Goal: Task Accomplishment & Management: Use online tool/utility

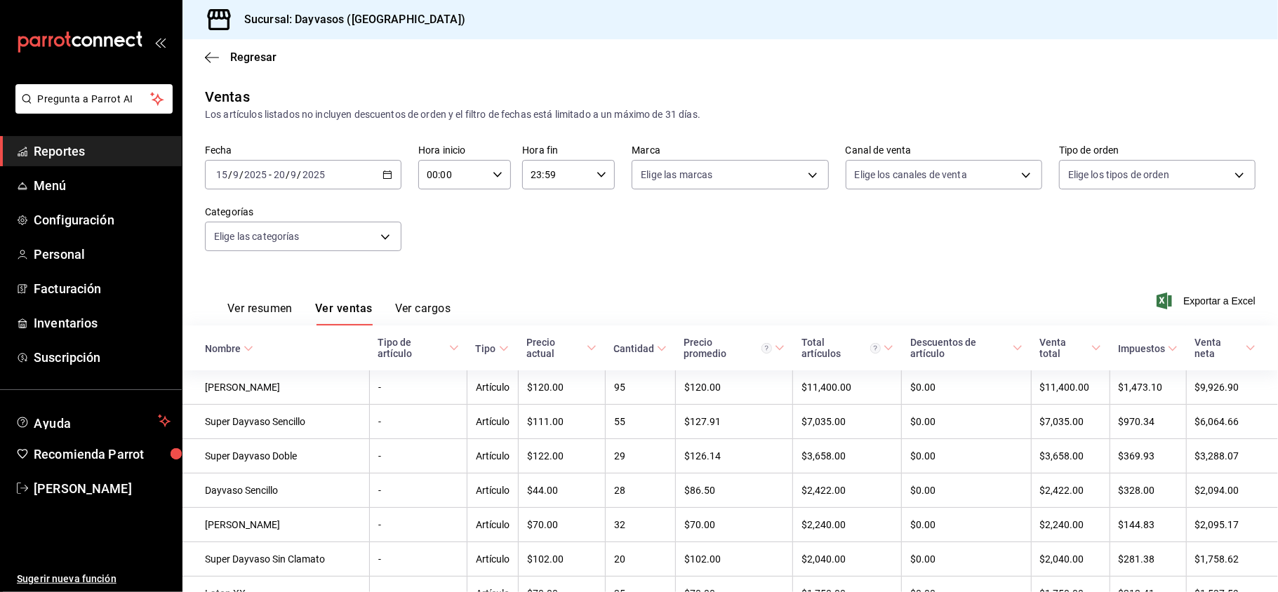
scroll to position [142, 0]
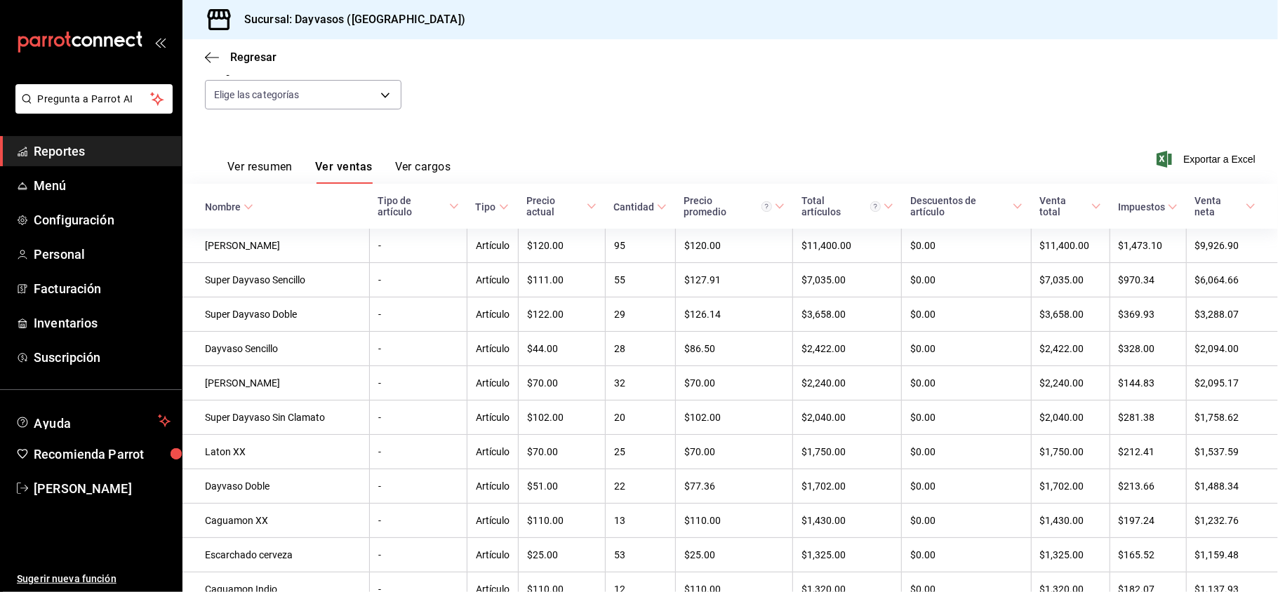
click at [121, 152] on span "Reportes" at bounding box center [102, 151] width 137 height 19
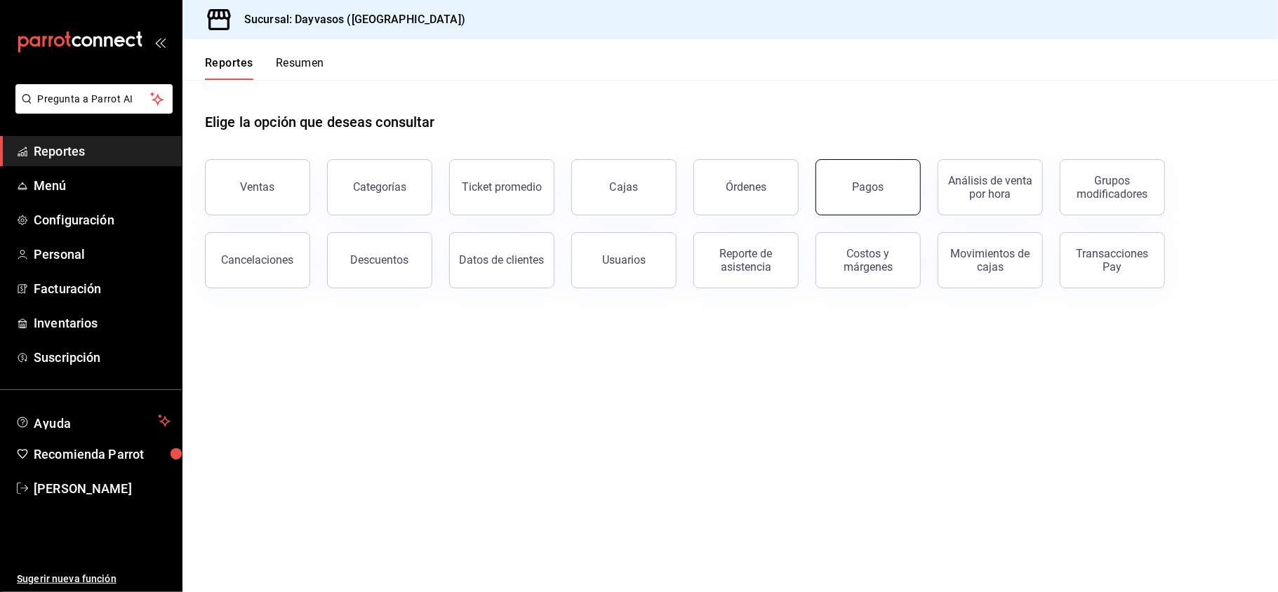
click at [869, 184] on div "Pagos" at bounding box center [869, 186] width 32 height 13
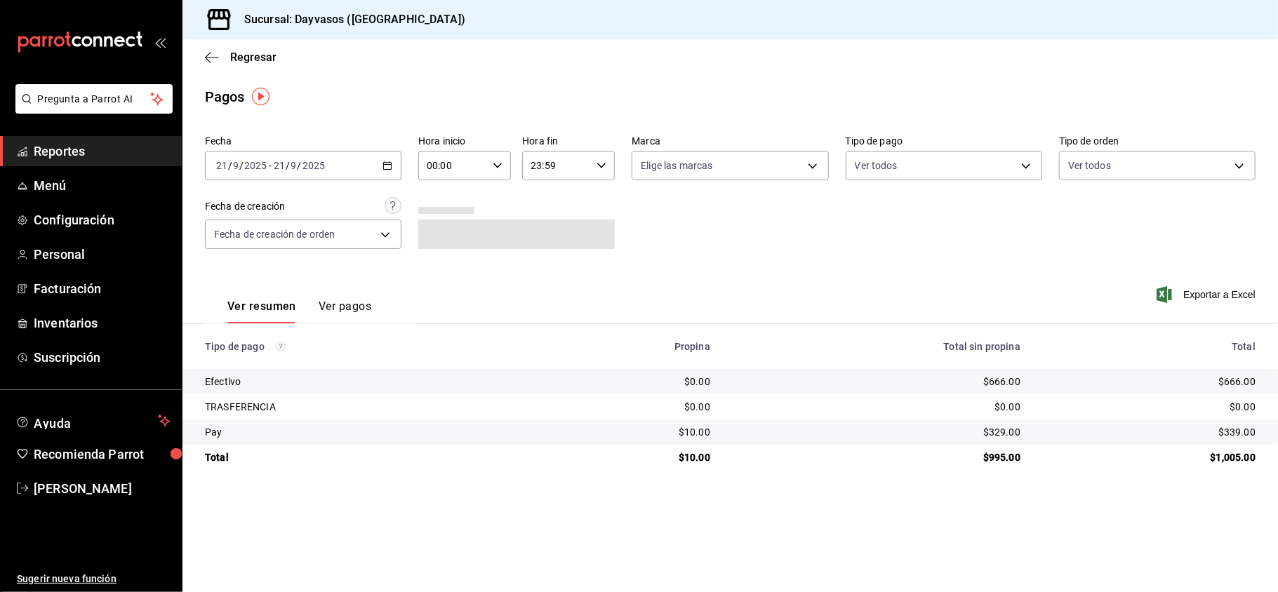
click at [385, 169] on \(Stroke\) "button" at bounding box center [387, 166] width 8 height 8
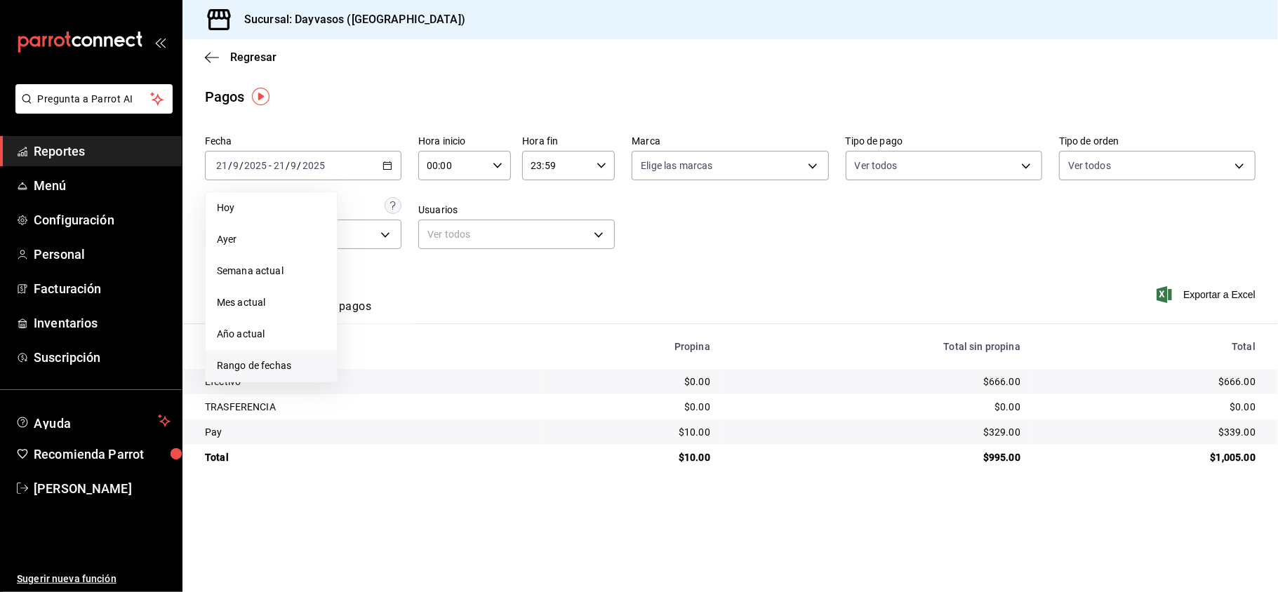
click at [274, 364] on span "Rango de fechas" at bounding box center [271, 366] width 109 height 15
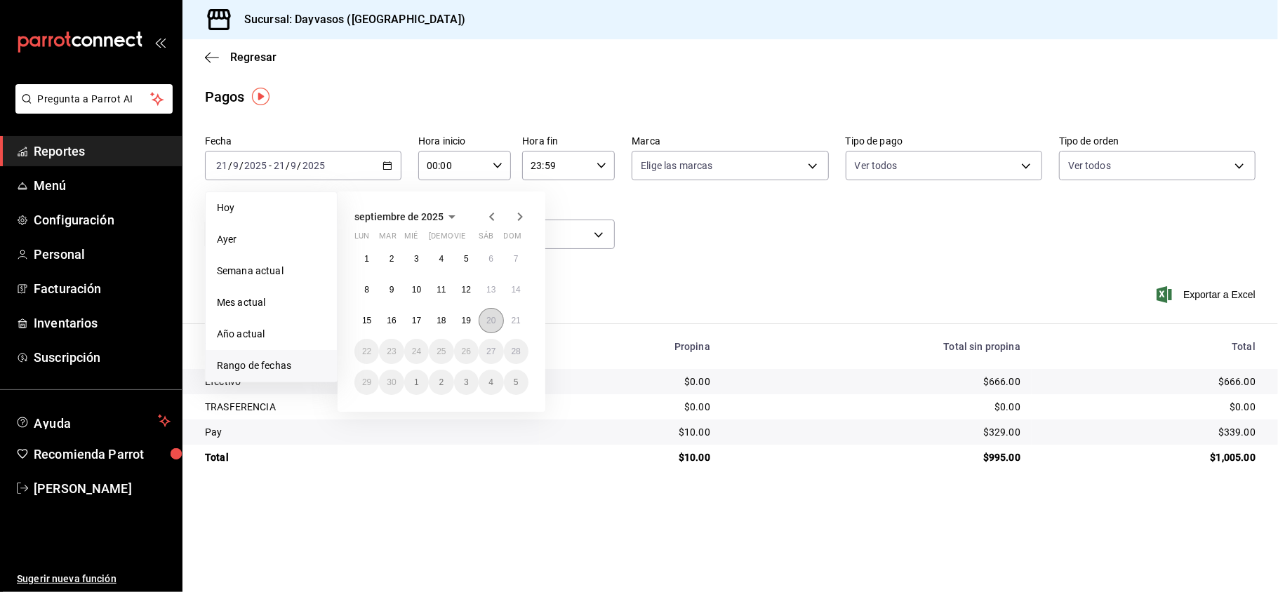
click at [500, 328] on button "20" at bounding box center [491, 320] width 25 height 25
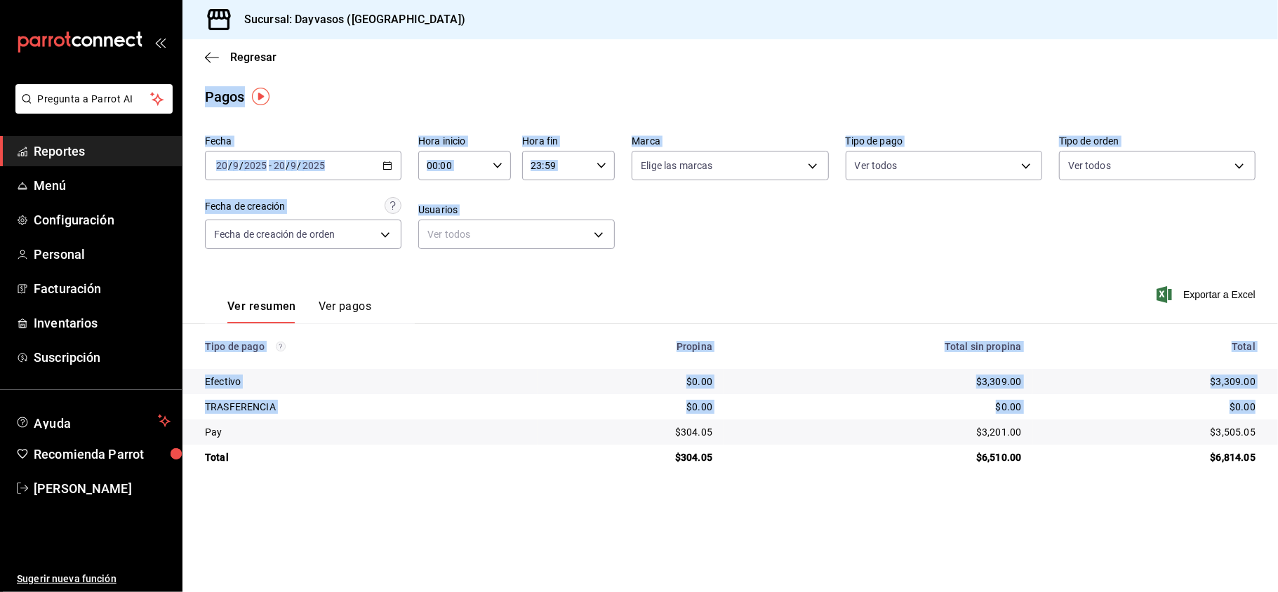
drag, startPoint x: 1269, startPoint y: 417, endPoint x: 930, endPoint y: -81, distance: 602.6
click at [930, 0] on html "Pregunta a Parrot AI Reportes Menú Configuración Personal Facturación Inventari…" at bounding box center [639, 296] width 1278 height 592
click at [80, 160] on span "Reportes" at bounding box center [102, 151] width 137 height 19
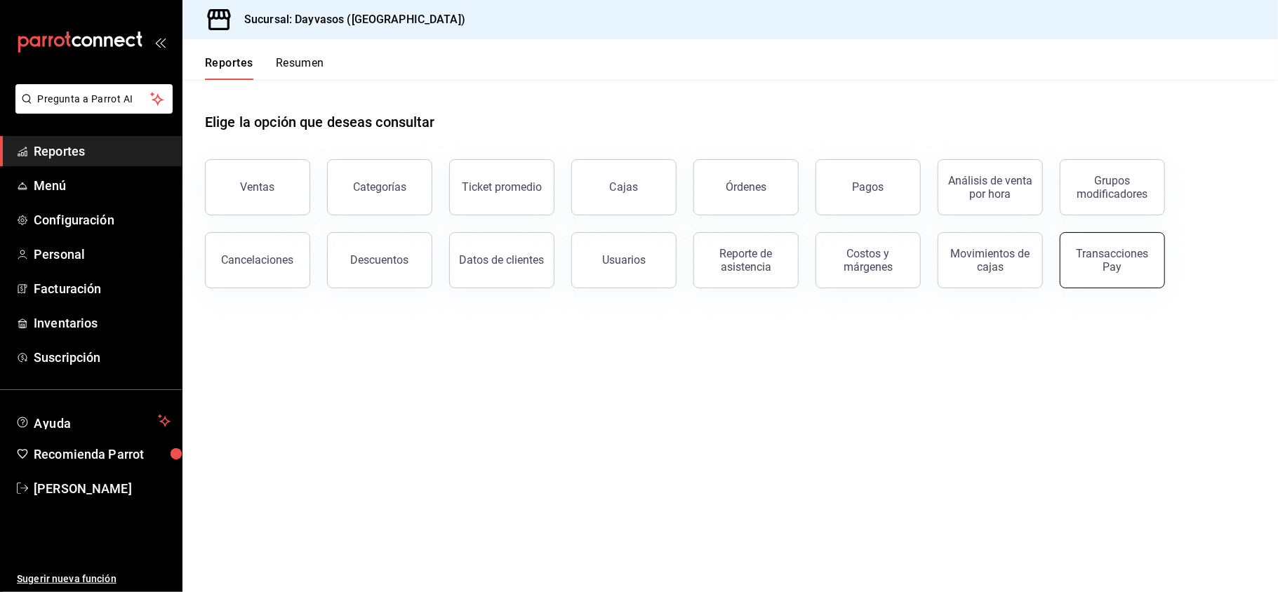
click at [1126, 265] on div "Transacciones Pay" at bounding box center [1112, 260] width 87 height 27
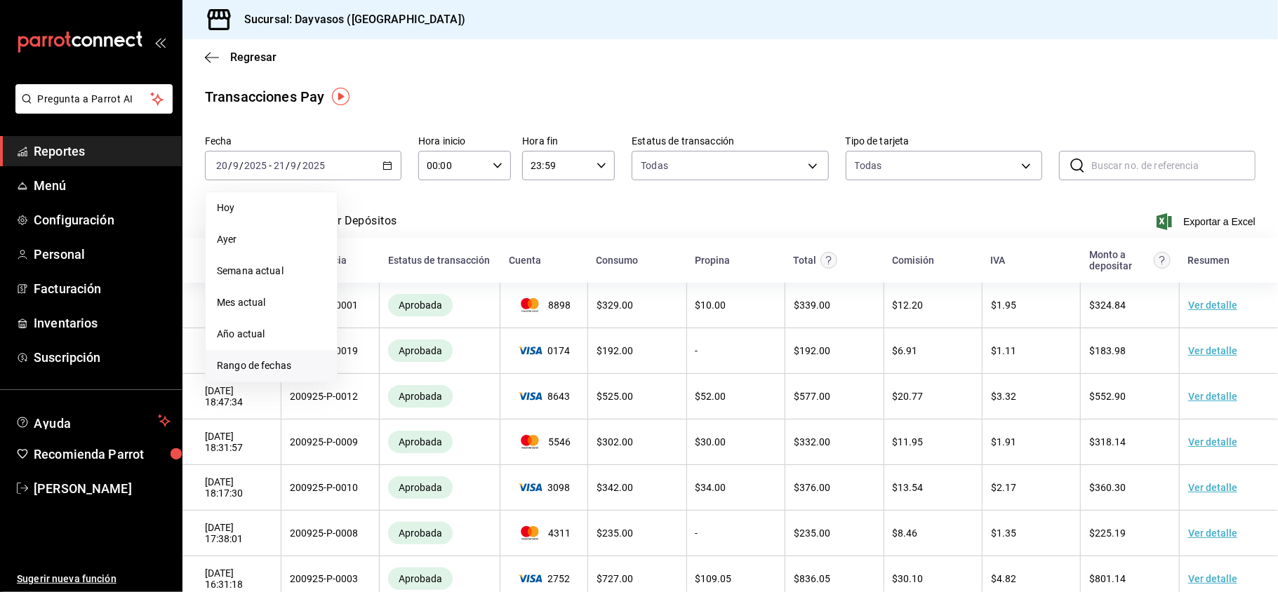
click at [274, 355] on li "Rango de fechas" at bounding box center [271, 366] width 131 height 32
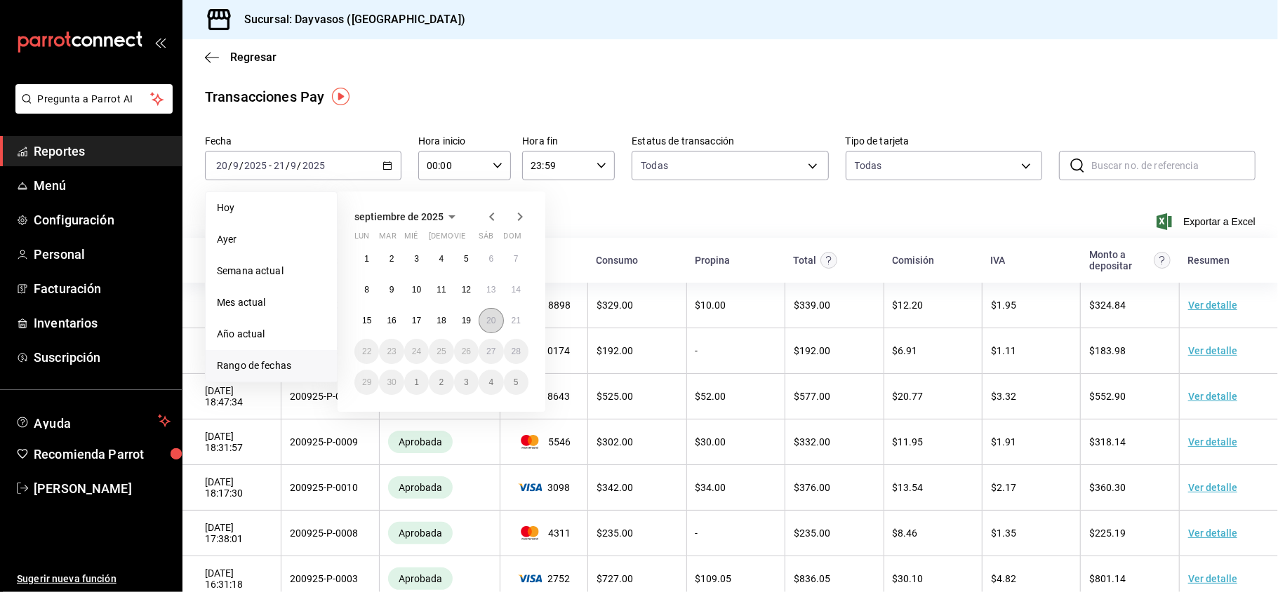
click at [484, 323] on button "20" at bounding box center [491, 320] width 25 height 25
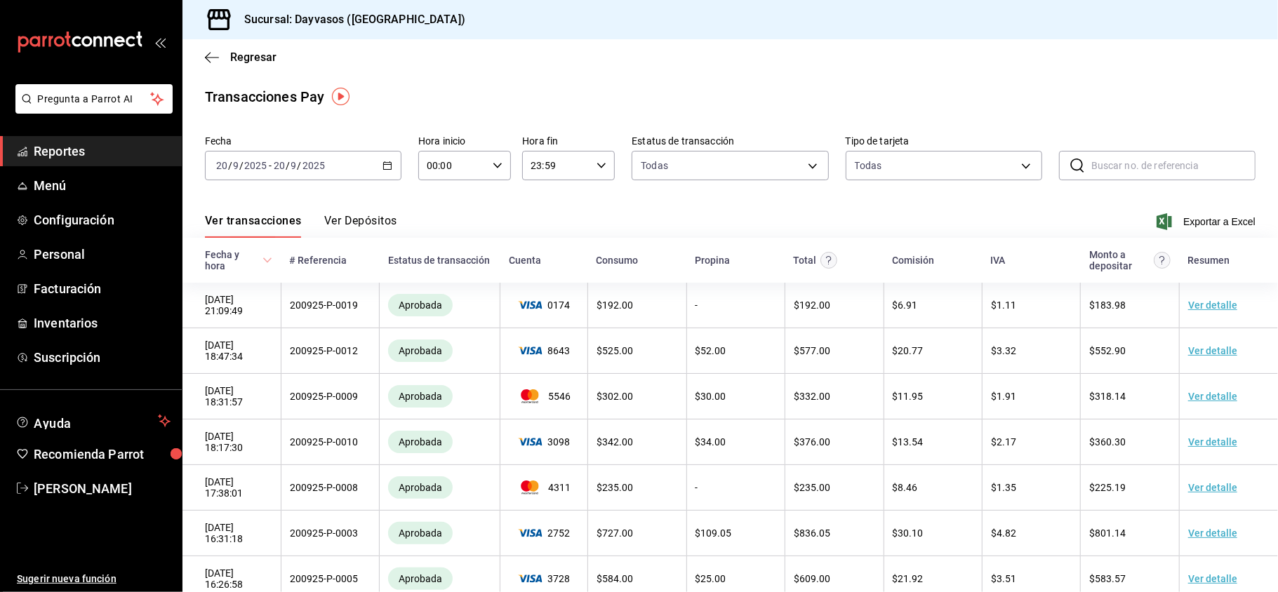
click at [1197, 231] on div "Ver transacciones Ver Depósitos Exportar a Excel" at bounding box center [730, 217] width 1051 height 41
click at [1200, 229] on span "Exportar a Excel" at bounding box center [1207, 221] width 96 height 17
